Goal: Manage account settings

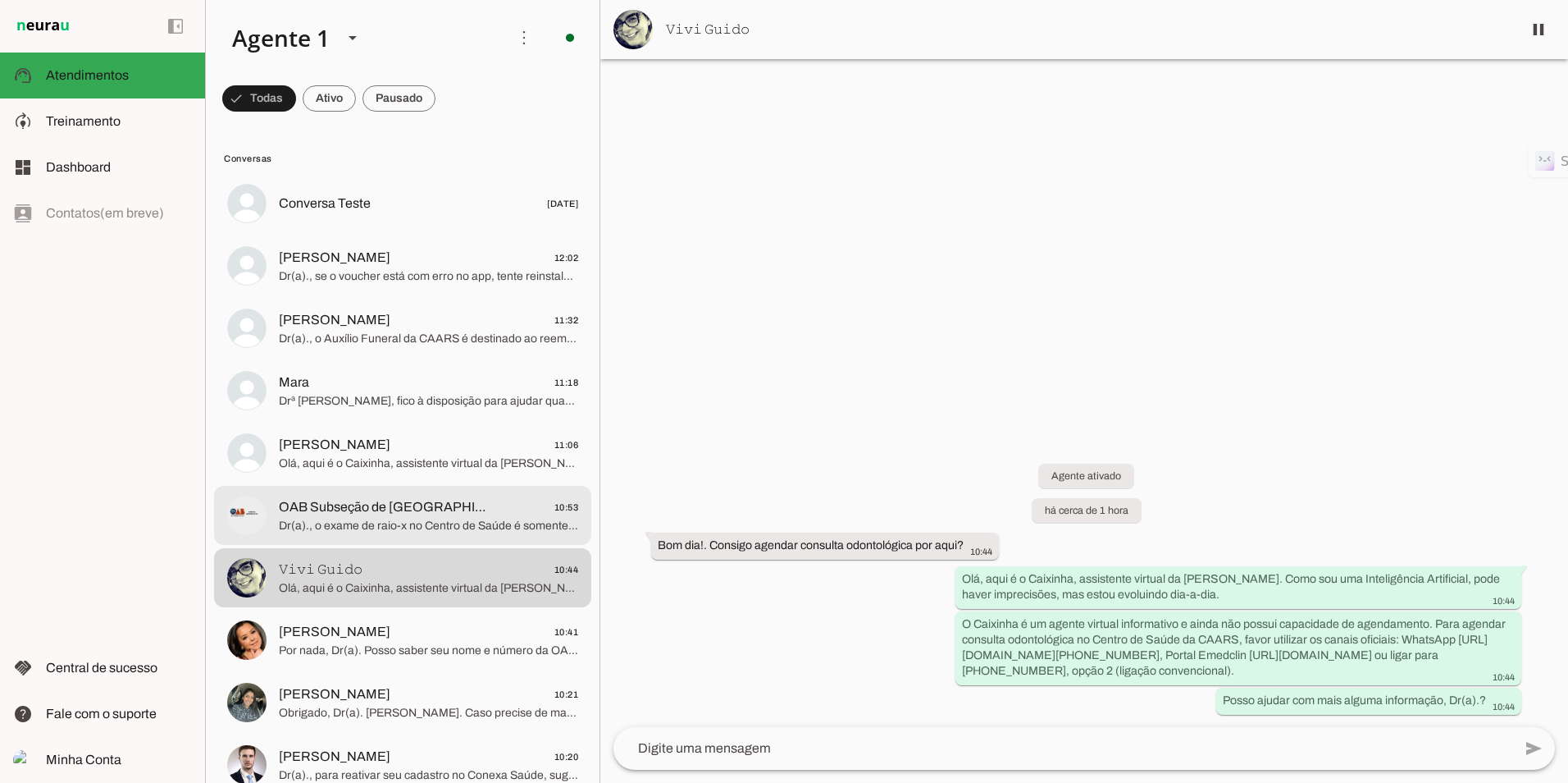
click at [376, 525] on span "Dr(a)., o exame de raio-x no Centro de Saúde é somente dentário. Para mamografi…" at bounding box center [429, 525] width 300 height 16
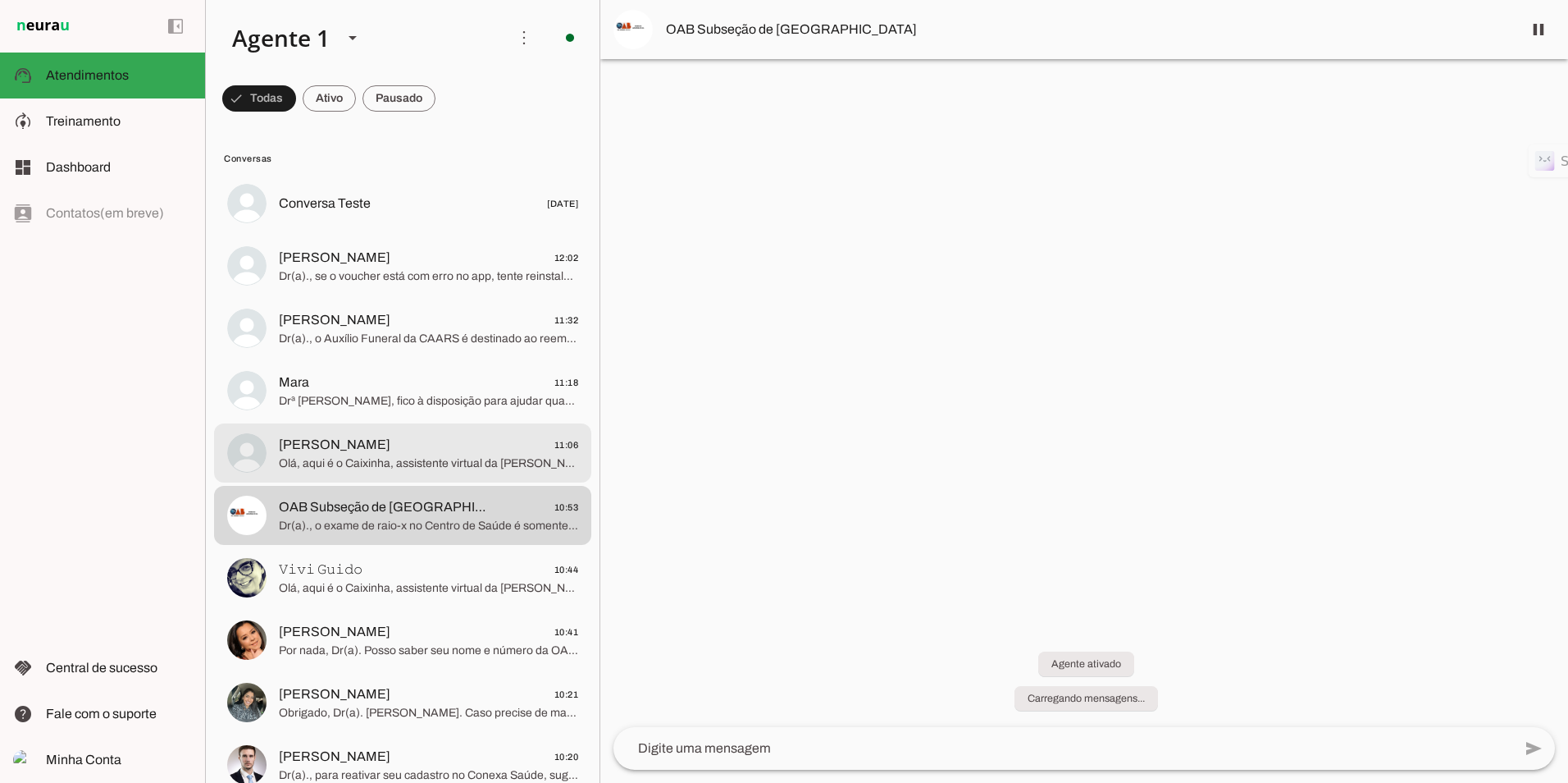
click at [385, 424] on md-item "Sandra Jorge 11:06 Olá, aqui é o Caixinha, assistente virtual da CAARS. Como so…" at bounding box center [403, 453] width 377 height 59
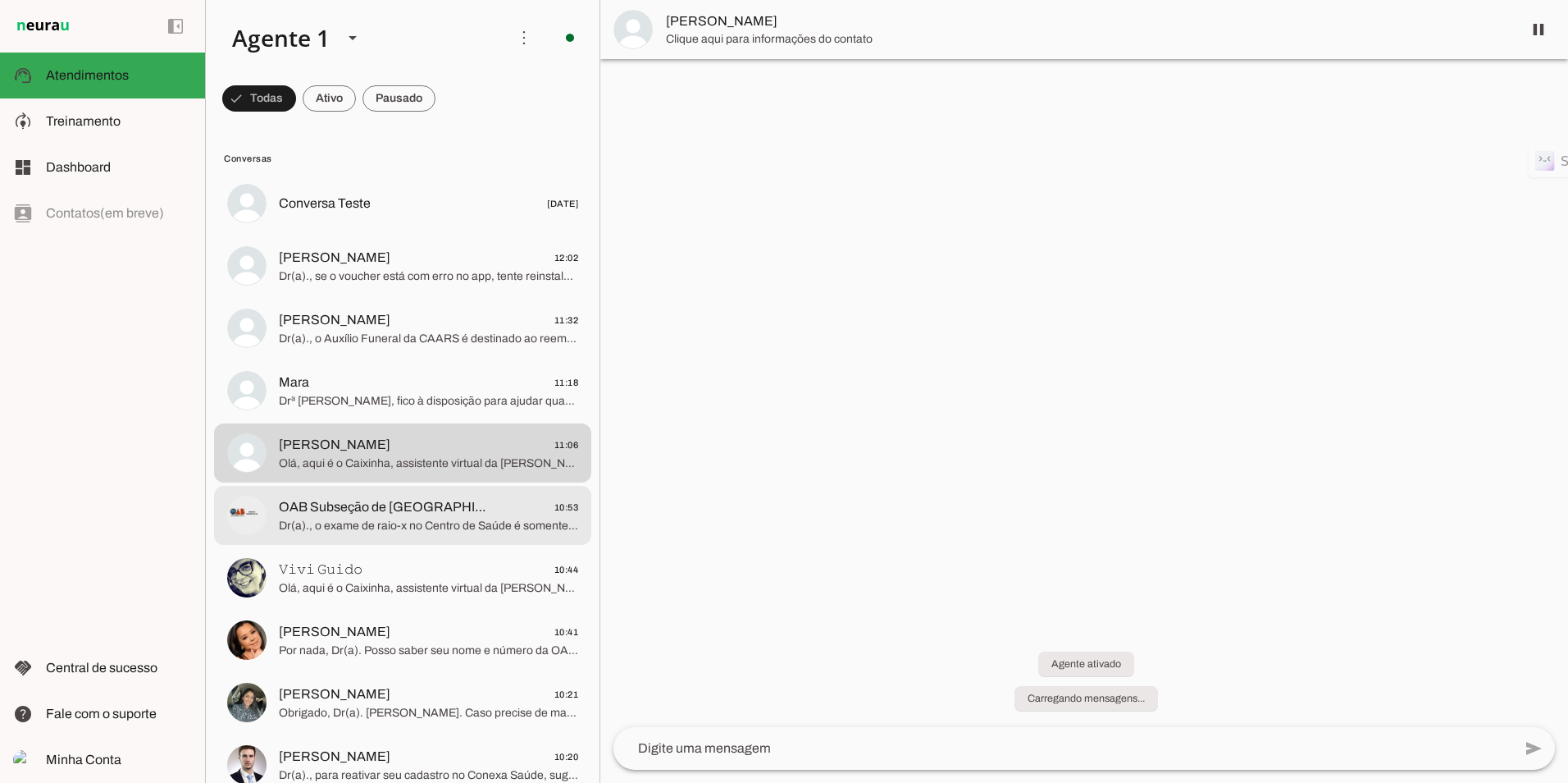
click at [370, 508] on span "OAB Subseção de Cachoeira do Sul" at bounding box center [387, 506] width 216 height 20
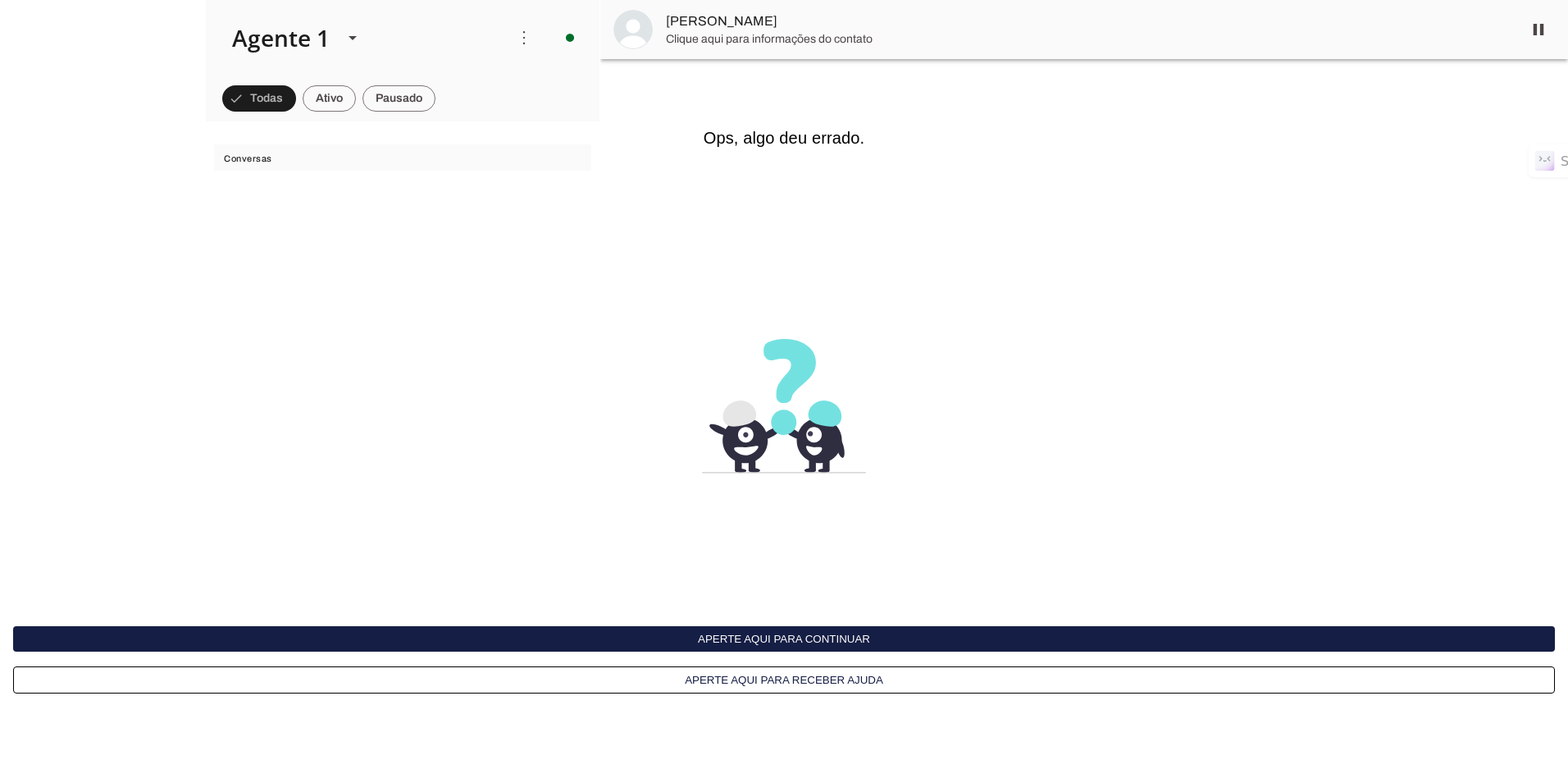
scroll to position [288, 0]
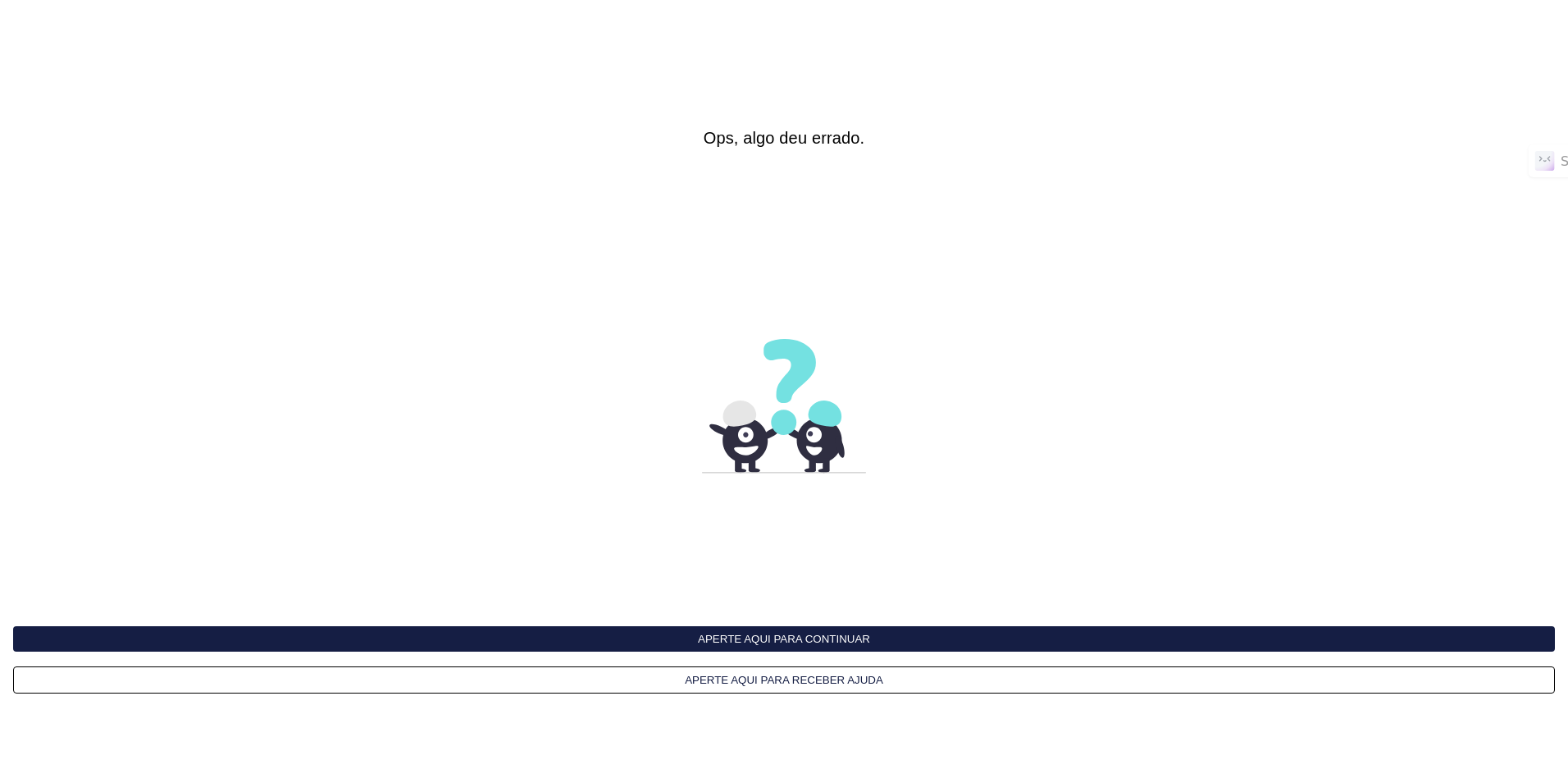
click at [864, 641] on button "Aperte aqui para continuar" at bounding box center [784, 639] width 1542 height 26
click at [803, 680] on button "Aperte aqui para receber ajuda" at bounding box center [784, 679] width 1542 height 27
click at [41, 40] on img at bounding box center [40, 39] width 60 height 20
click at [1529, 30] on section "Ajuda Minha Conta" at bounding box center [1307, 39] width 523 height 78
click at [1526, 34] on link "Minha Conta" at bounding box center [1518, 39] width 79 height 16
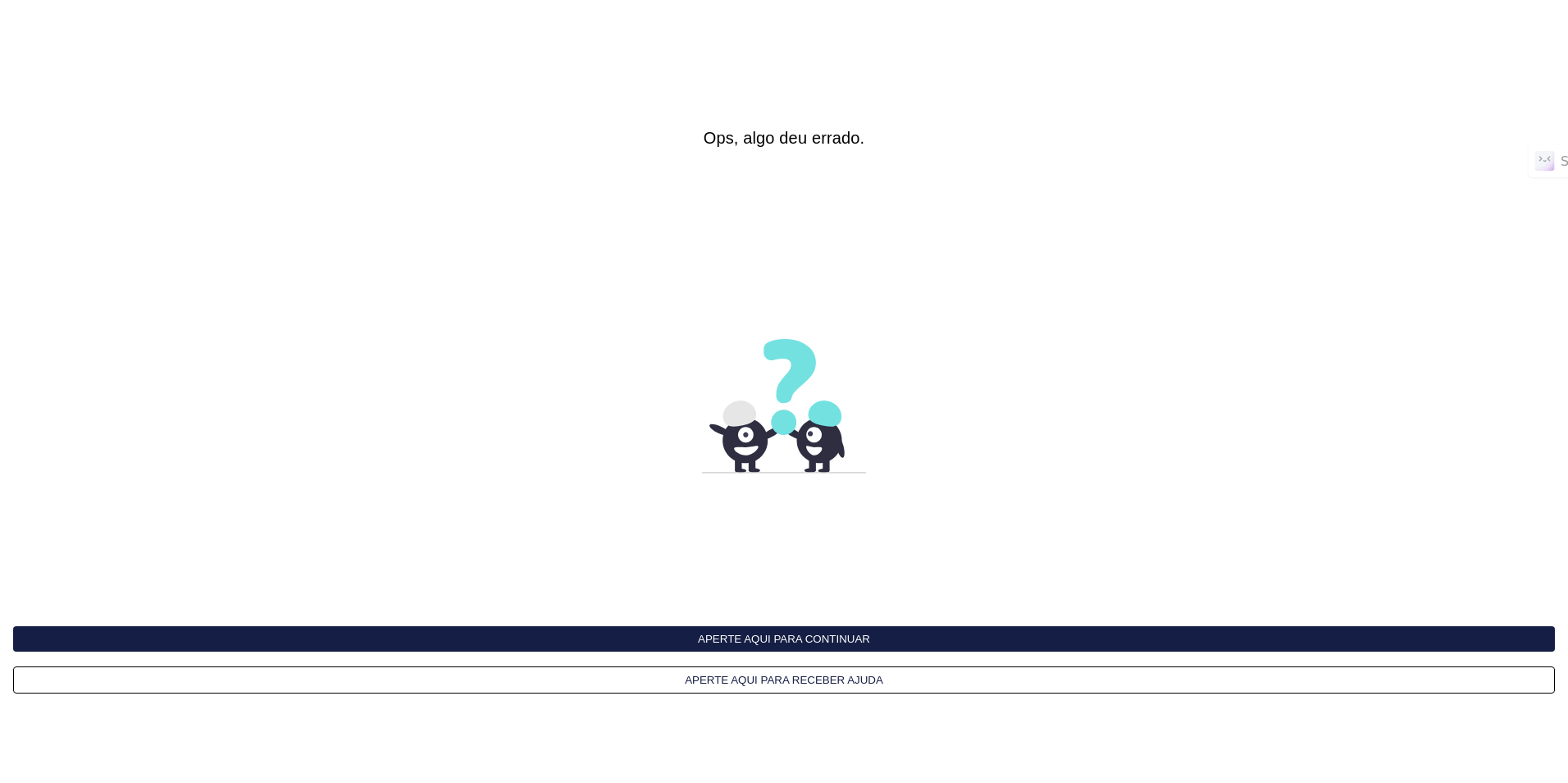
click at [400, 265] on interface-delivery-control-page at bounding box center [784, 391] width 1568 height 783
